Goal: Use online tool/utility

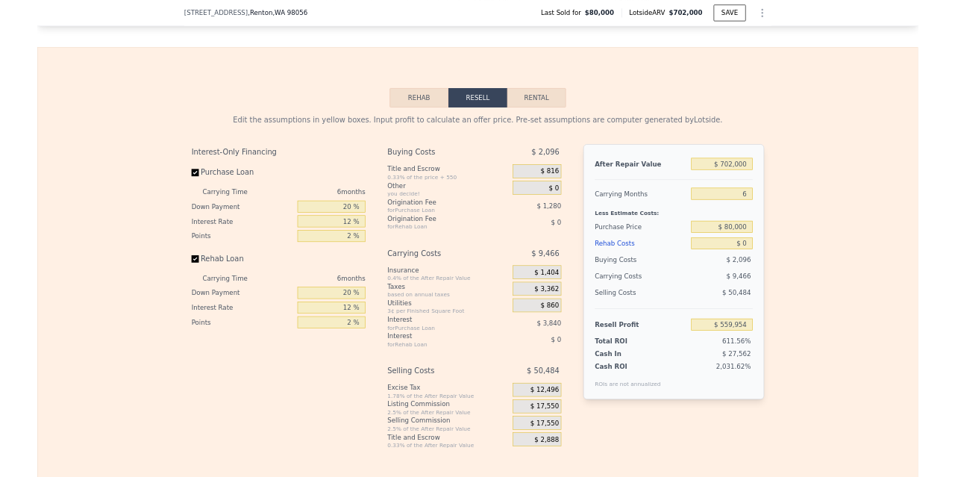
scroll to position [2084, 0]
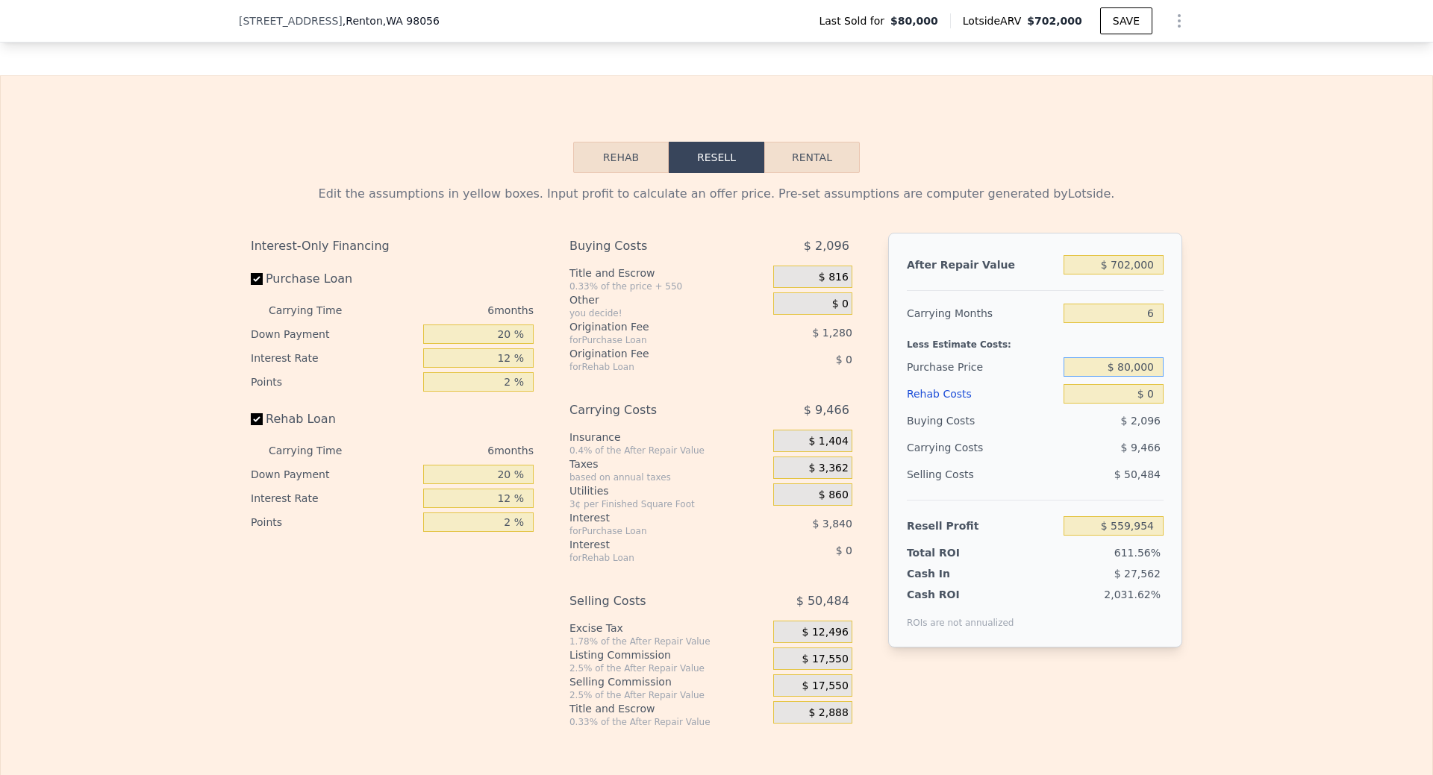
click at [1137, 377] on input "$ 80,000" at bounding box center [1113, 366] width 100 height 19
type input "$ 400,000"
click at [1139, 404] on input "$ 0" at bounding box center [1113, 393] width 100 height 19
type input "$ 218,408"
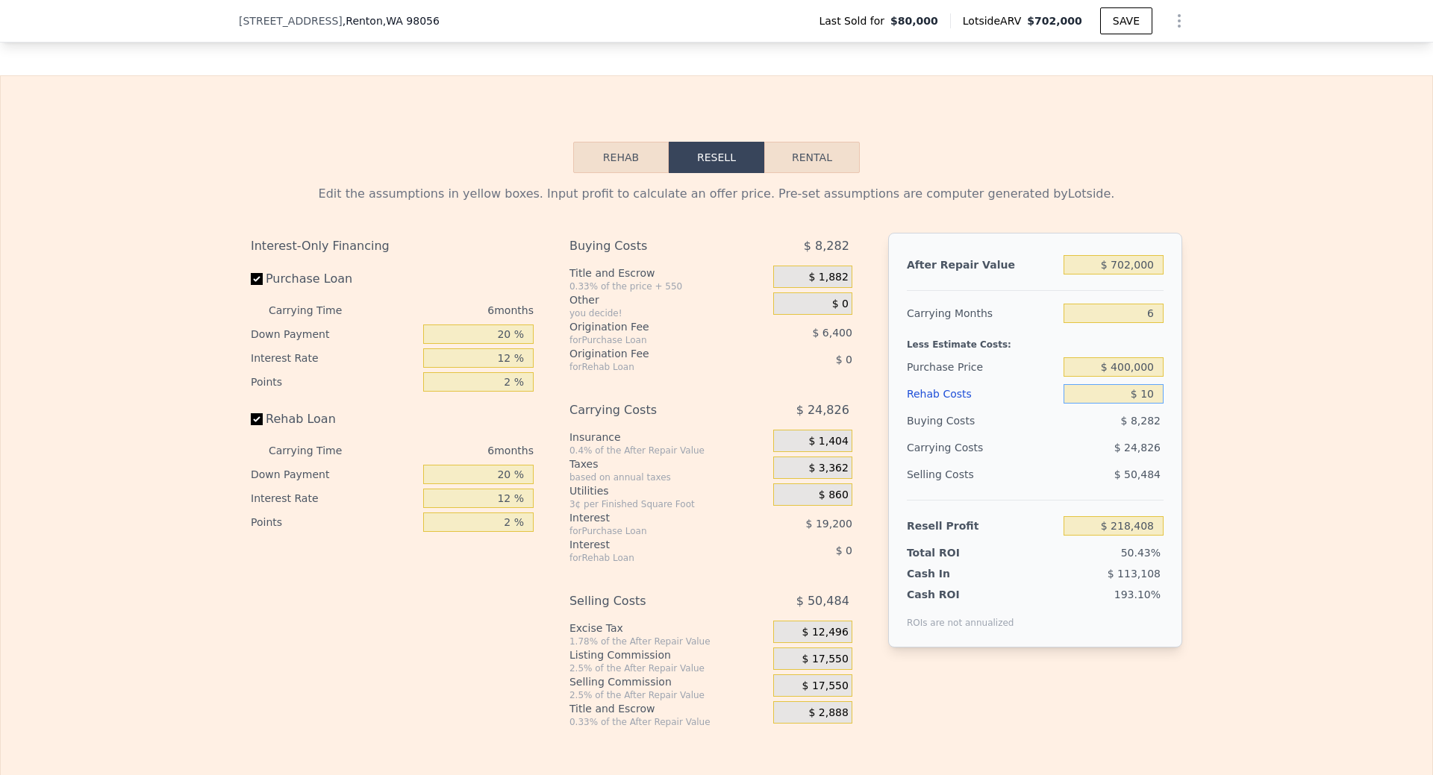
type input "$ 120"
type input "$ 218,280"
type input "$ 1,250"
type input "$ 217,078"
type input "$ 12,500"
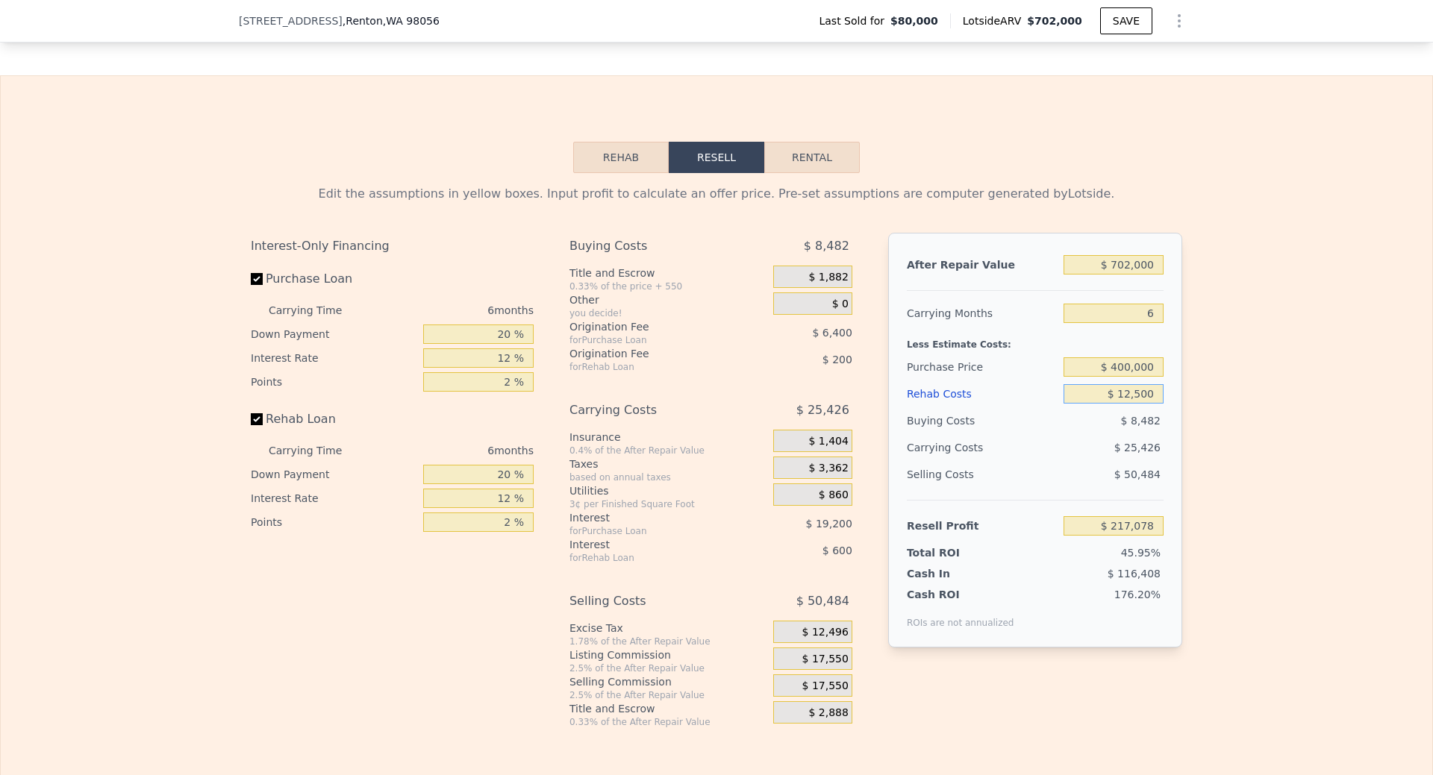
type input "$ 205,108"
type input "$ 125,000"
type input "$ 85,408"
click at [1263, 390] on div "Edit the assumptions in yellow boxes. Input profit to calculate an offer price.…" at bounding box center [716, 450] width 1431 height 555
type input "$ 0"
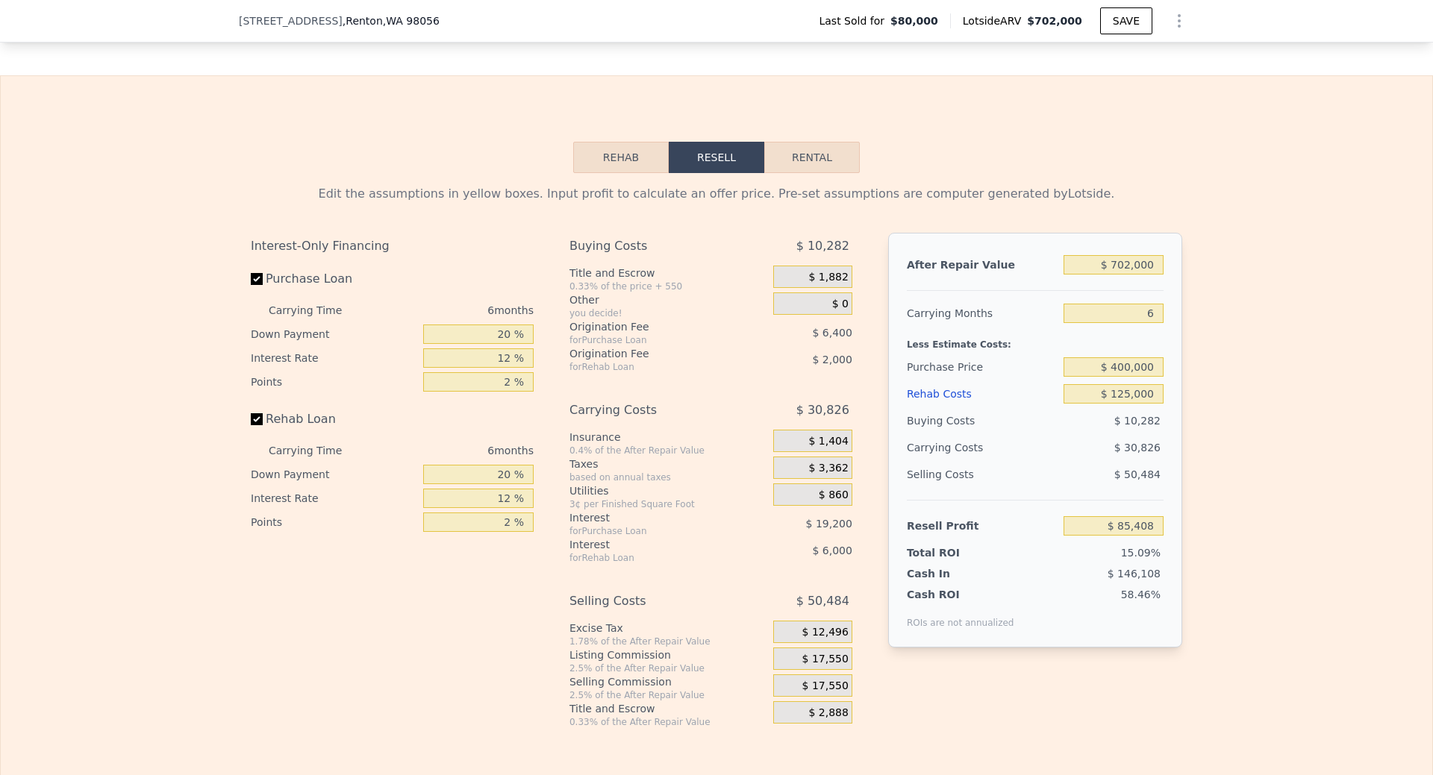
type input "$ 559,954"
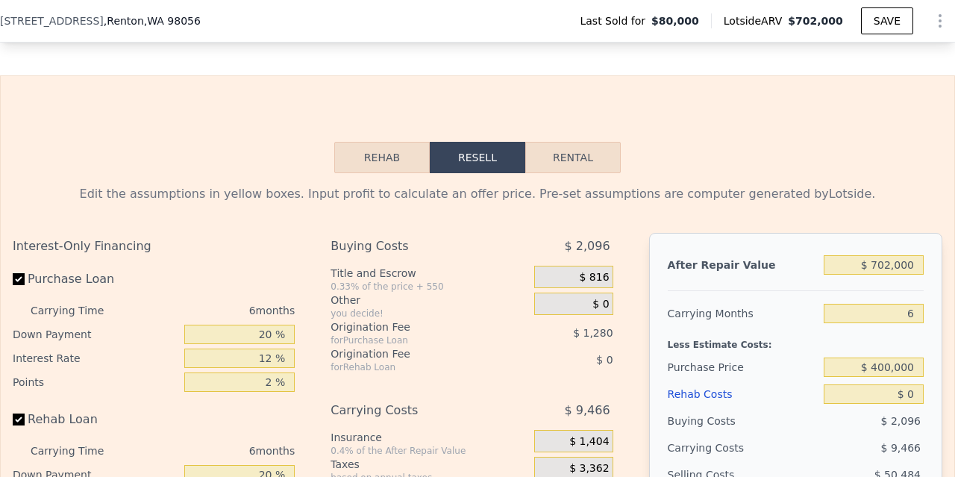
scroll to position [0, 6]
